Goal: Register for event/course

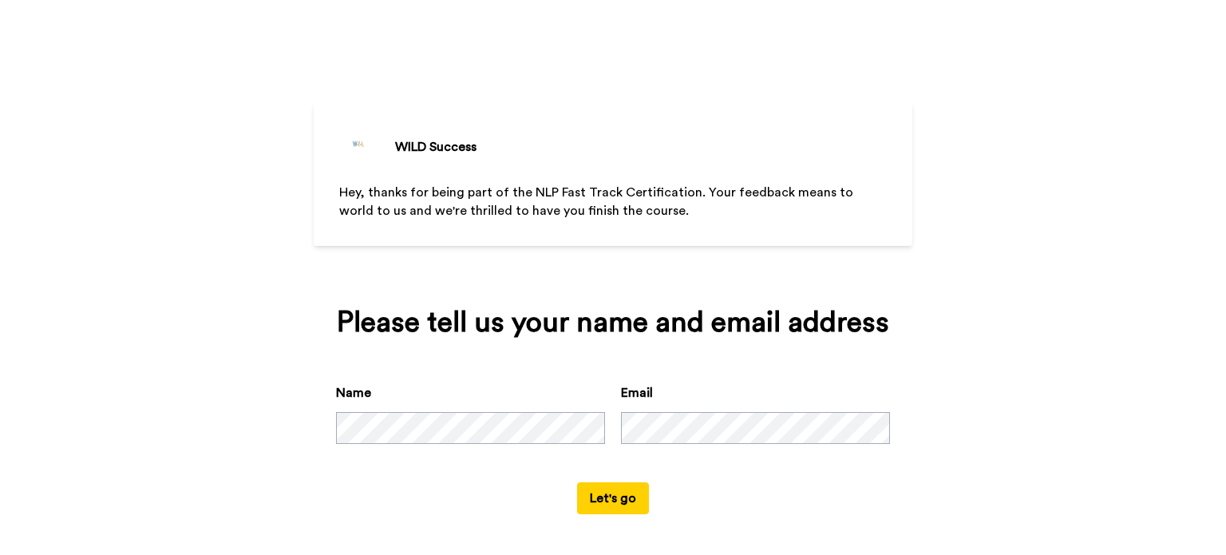
click at [596, 497] on button "Let's go" at bounding box center [613, 498] width 72 height 32
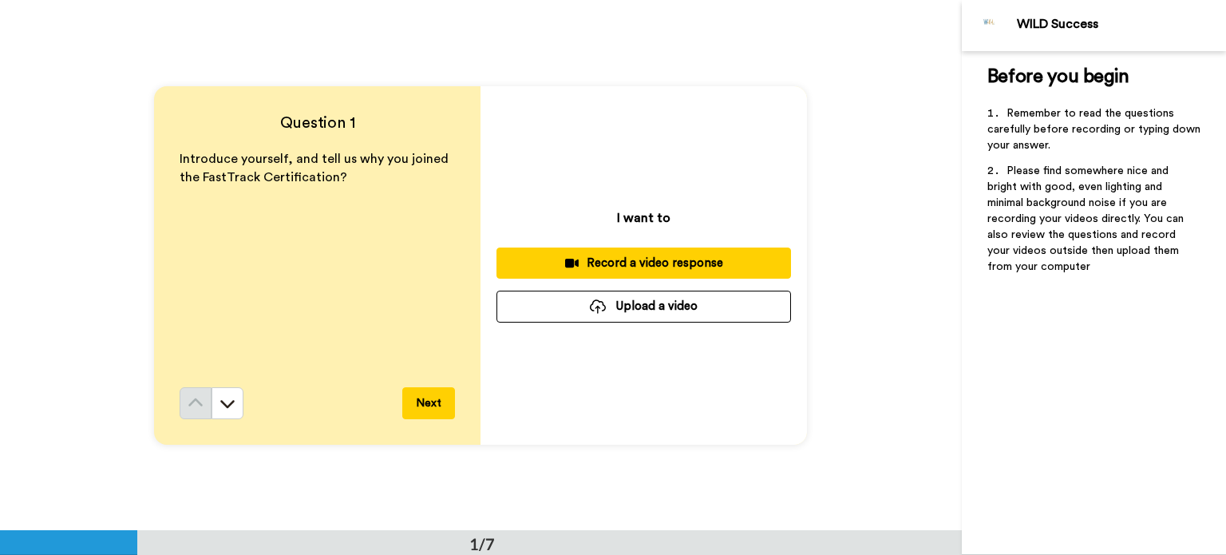
click at [600, 262] on div "Record a video response" at bounding box center [643, 263] width 269 height 17
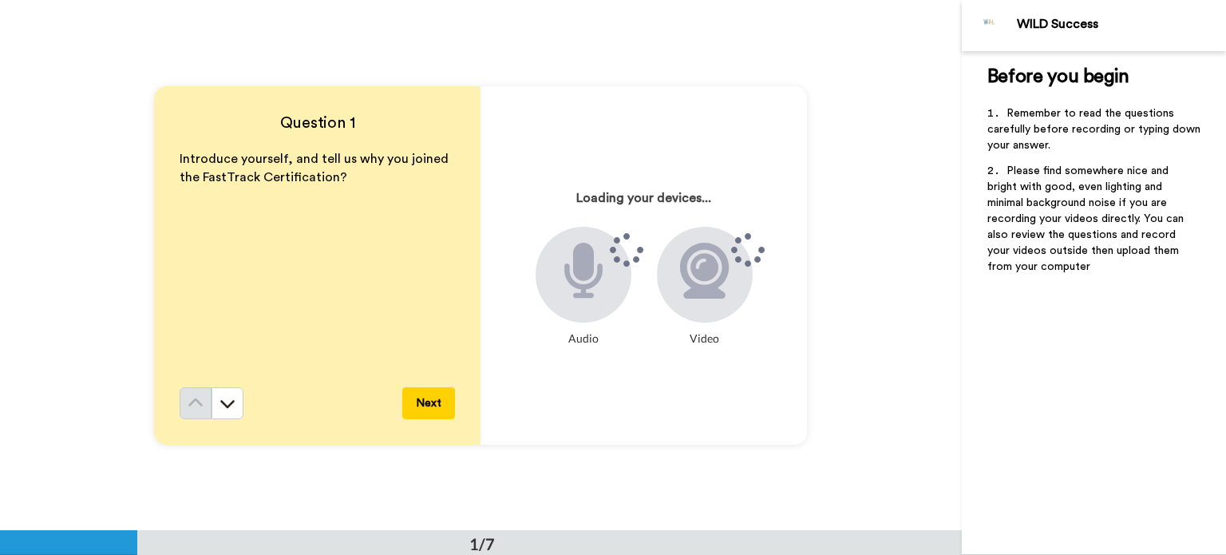
click at [564, 376] on div "Loading your devices... Audio Video" at bounding box center [644, 265] width 326 height 358
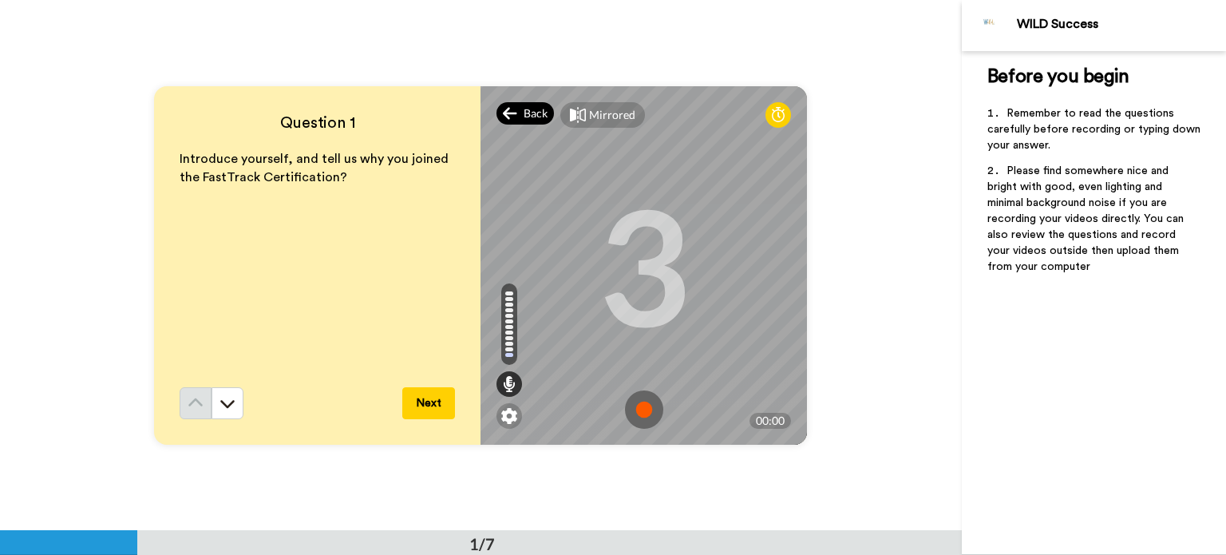
click at [507, 110] on icon at bounding box center [510, 113] width 14 height 16
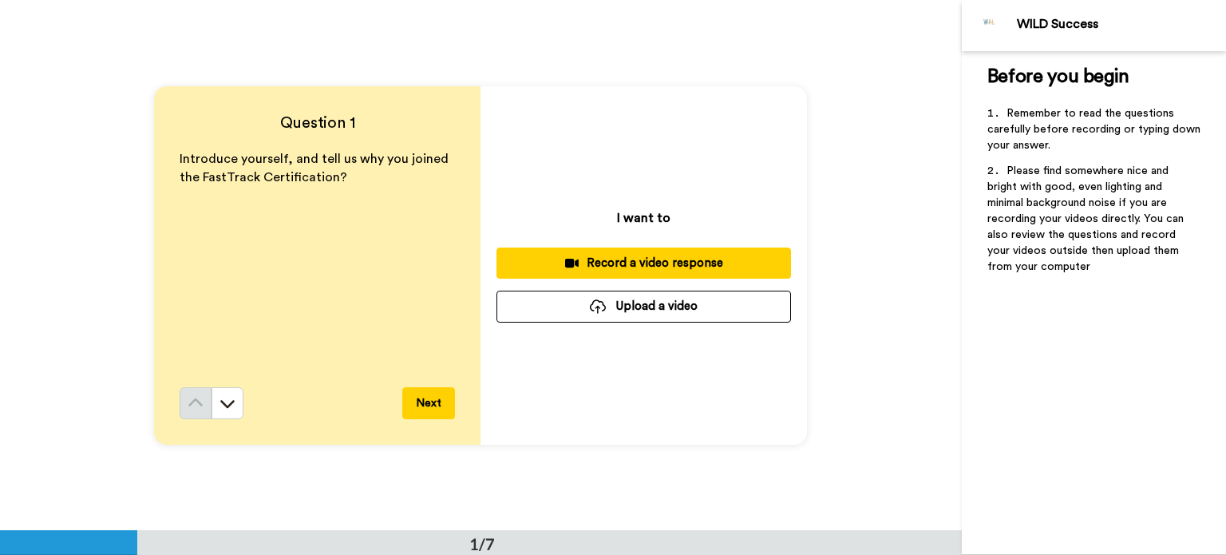
click at [426, 403] on button "Next" at bounding box center [428, 403] width 53 height 32
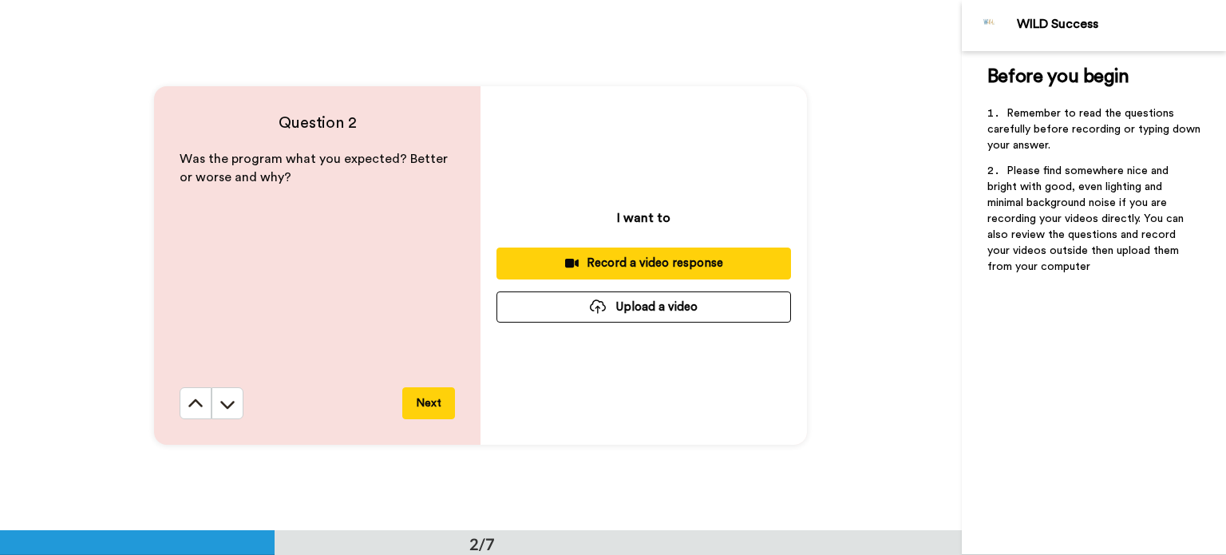
scroll to position [530, 0]
click at [417, 401] on button "Next" at bounding box center [428, 403] width 53 height 32
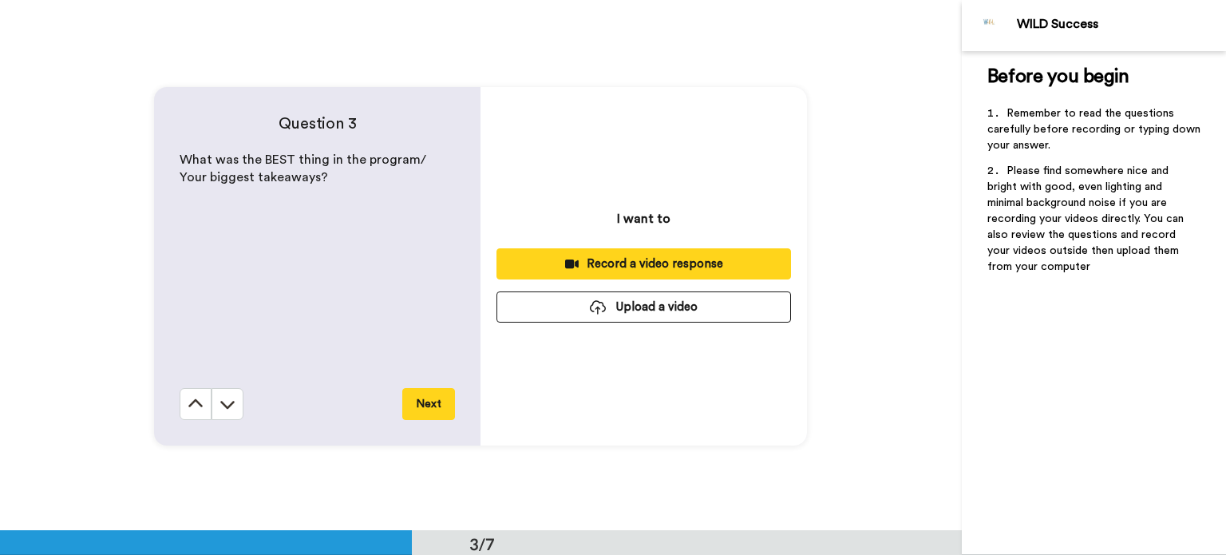
scroll to position [1062, 0]
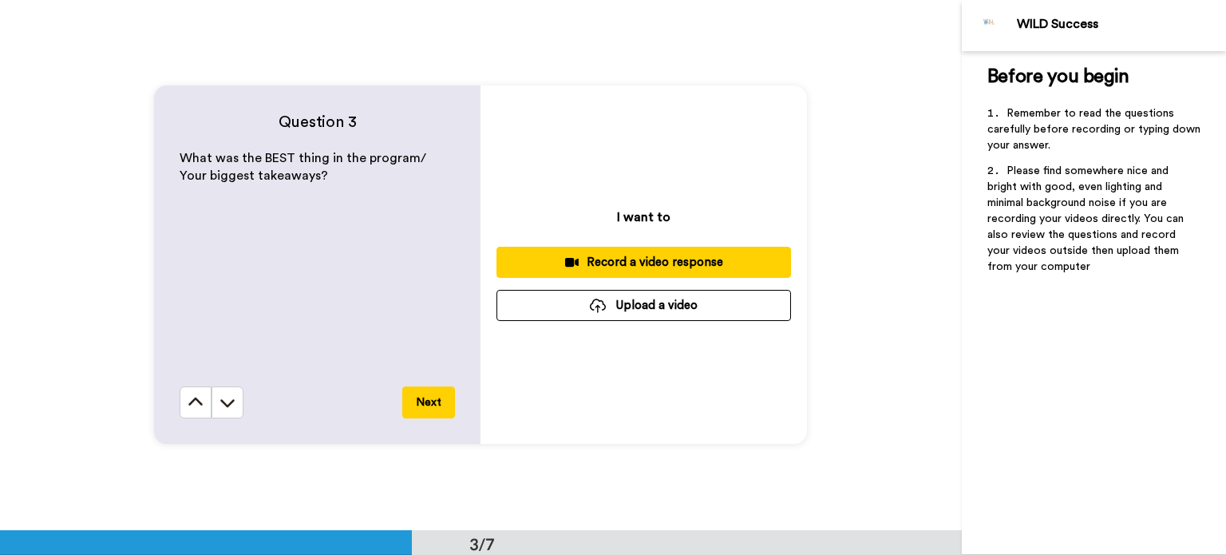
click at [417, 401] on button "Next" at bounding box center [428, 402] width 53 height 32
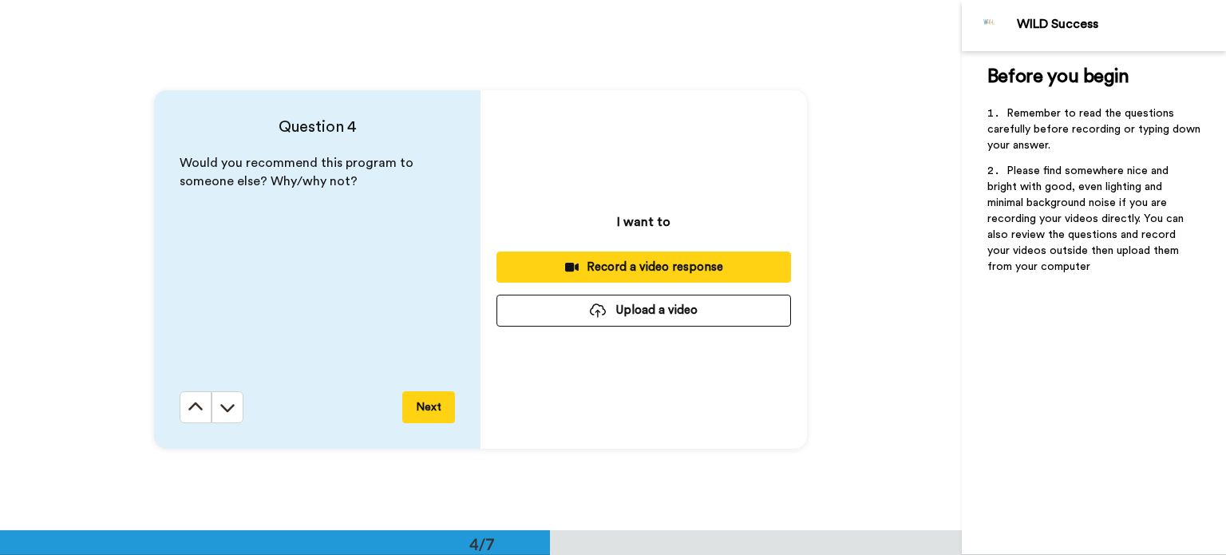
scroll to position [1592, 0]
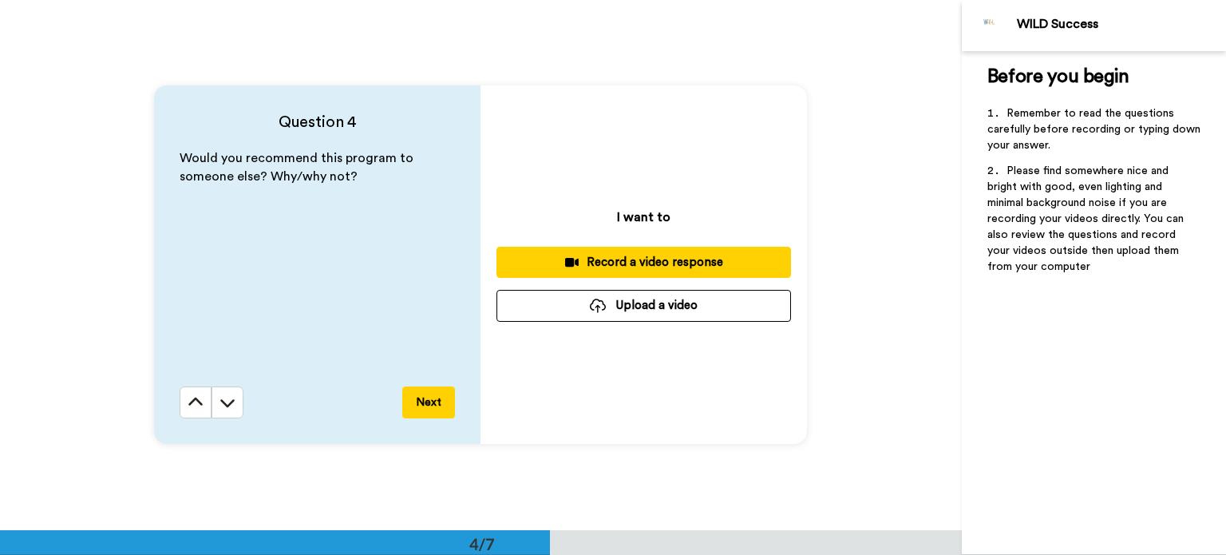
click at [417, 401] on button "Next" at bounding box center [428, 402] width 53 height 32
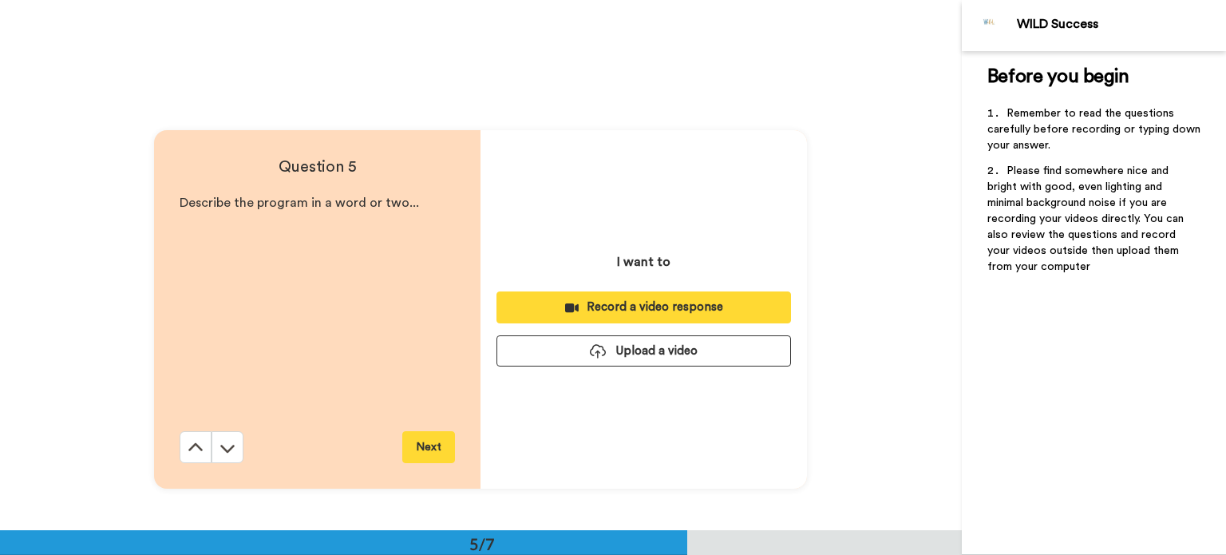
scroll to position [2123, 0]
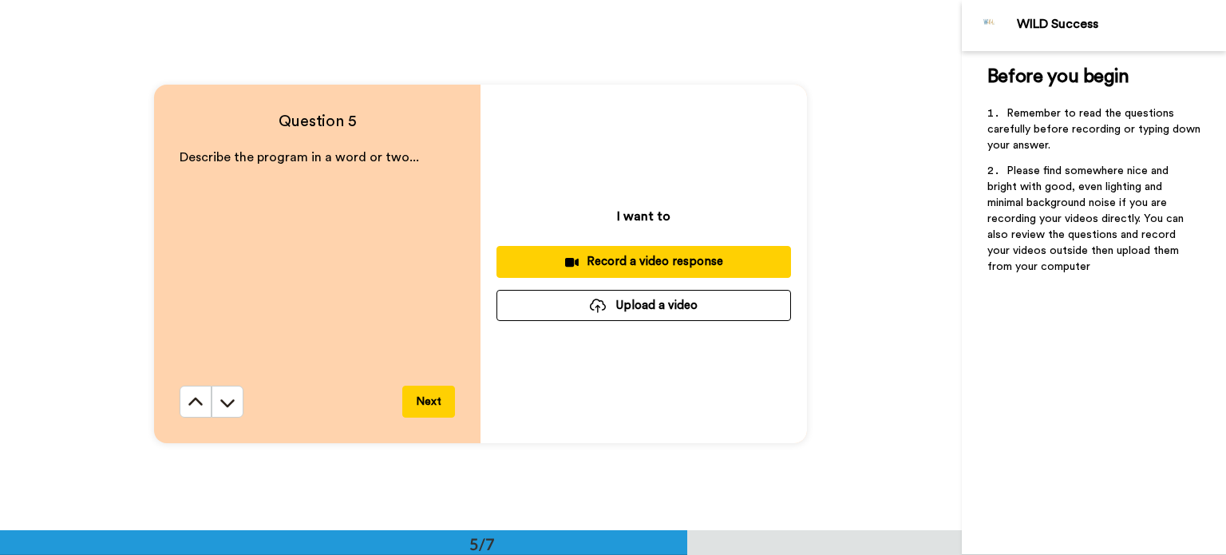
click at [421, 397] on button "Next" at bounding box center [428, 402] width 53 height 32
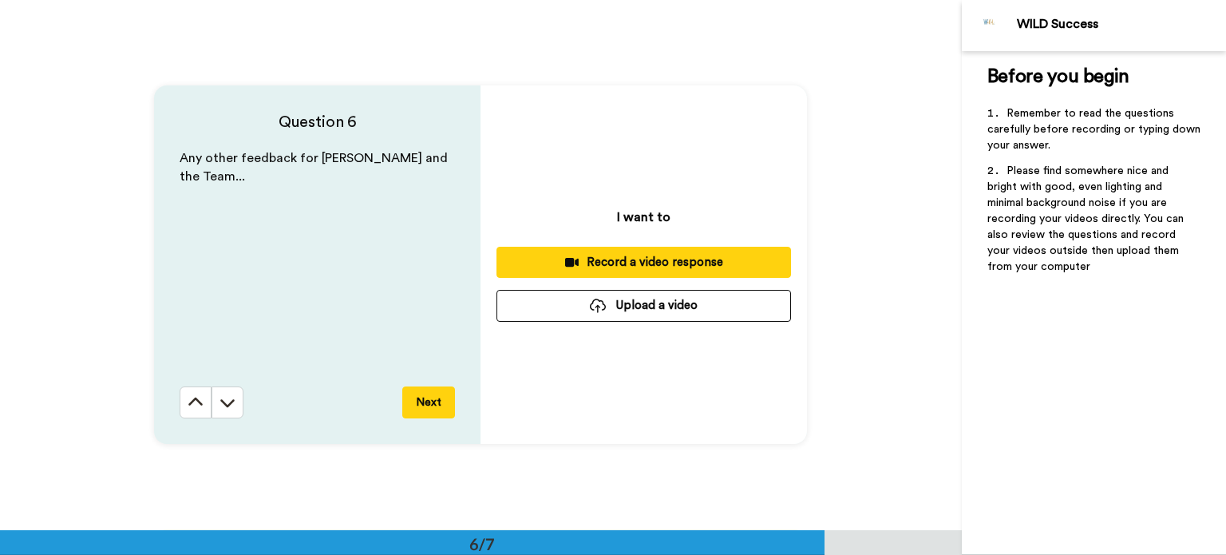
scroll to position [2653, 0]
click at [421, 397] on button "Next" at bounding box center [428, 402] width 53 height 32
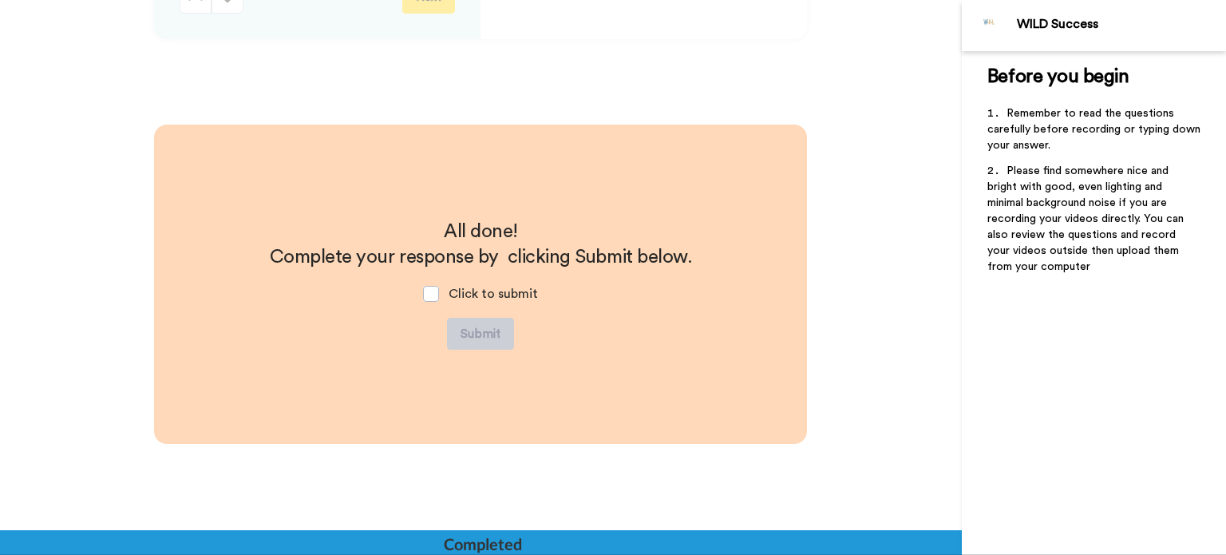
scroll to position [3078, 0]
